Goal: Use online tool/utility: Utilize a website feature to perform a specific function

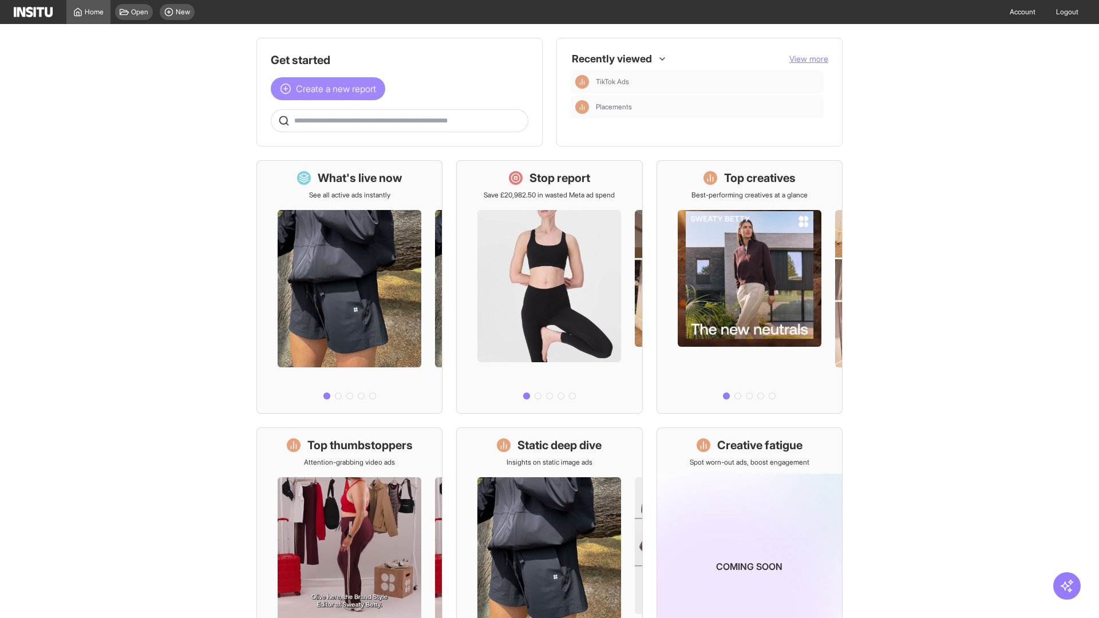
click at [331, 89] on span "Create a new report" at bounding box center [336, 89] width 80 height 14
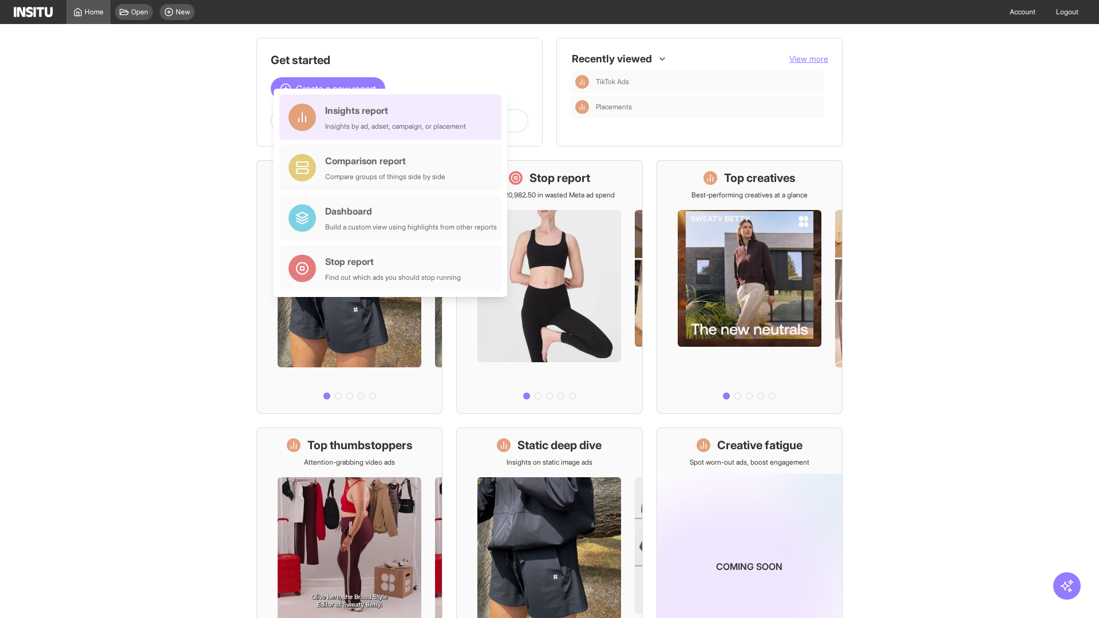
click at [393, 117] on div "Insights report Insights by ad, adset, campaign, or placement" at bounding box center [395, 117] width 141 height 27
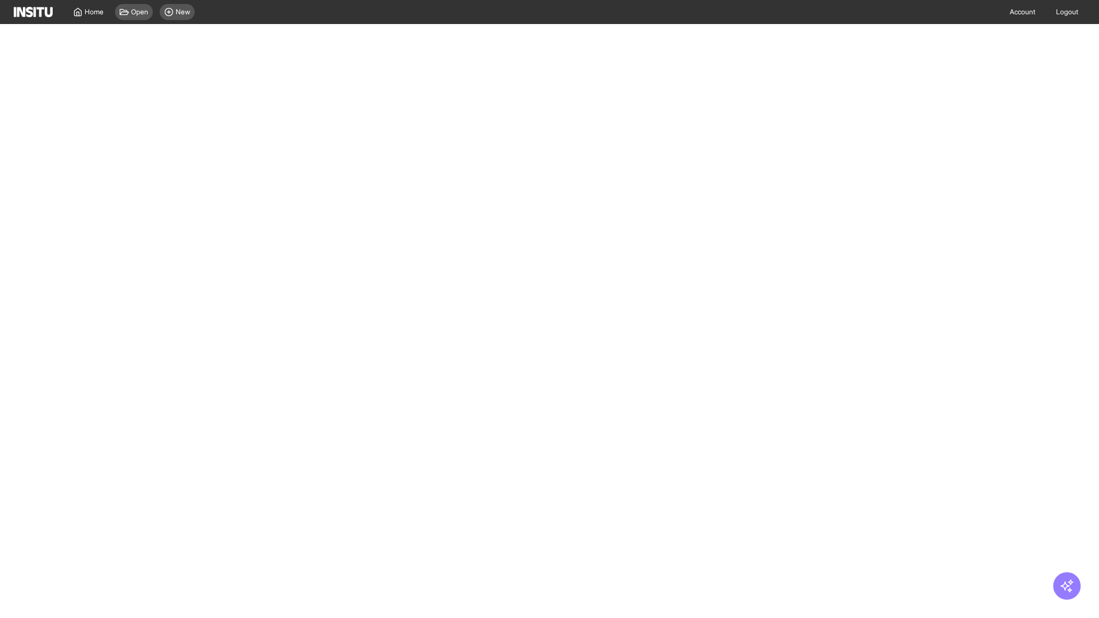
select select "**"
